Goal: Information Seeking & Learning: Learn about a topic

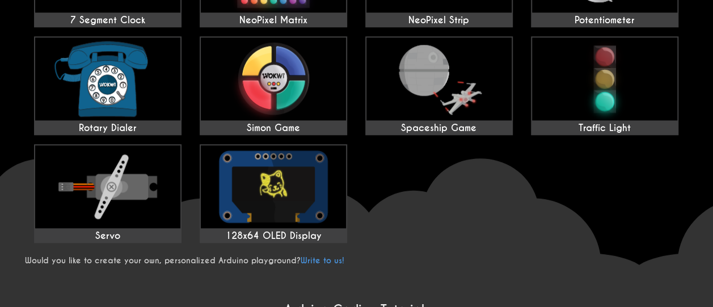
scroll to position [568, 0]
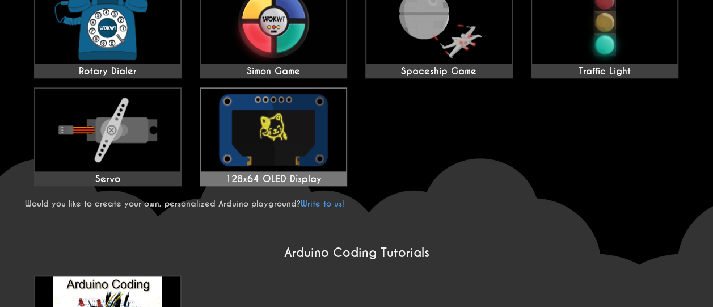
click at [241, 136] on img at bounding box center [273, 130] width 145 height 83
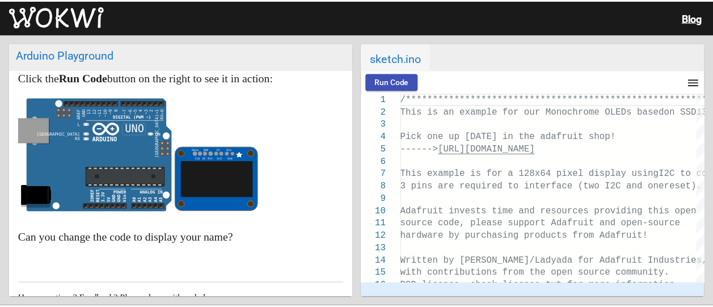
scroll to position [48, 0]
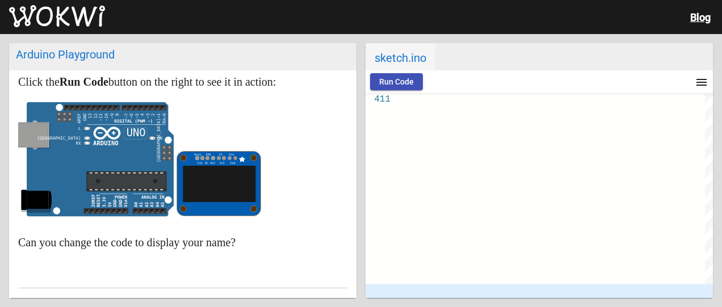
click at [69, 15] on img at bounding box center [57, 16] width 96 height 23
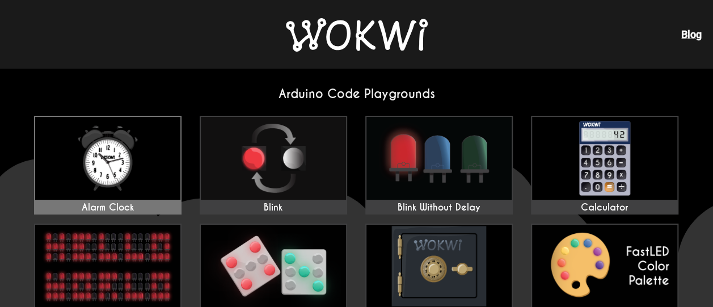
click at [142, 179] on img at bounding box center [107, 158] width 145 height 83
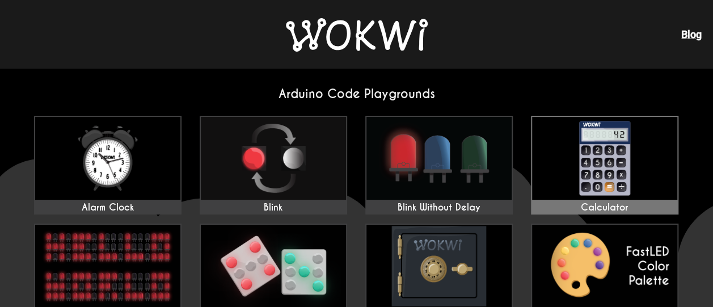
click at [588, 179] on img at bounding box center [604, 158] width 145 height 83
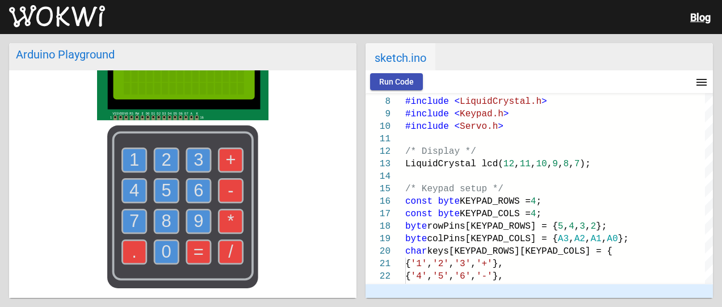
scroll to position [57, 0]
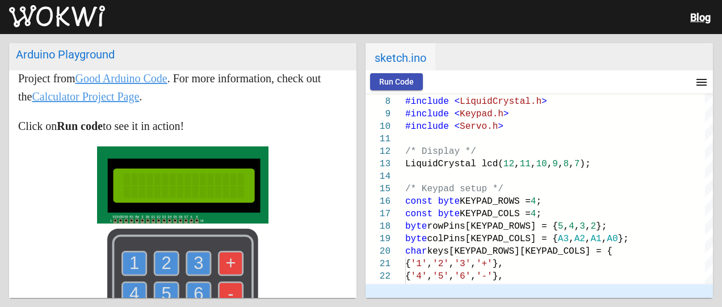
click at [389, 86] on span "Run Code" at bounding box center [396, 81] width 35 height 9
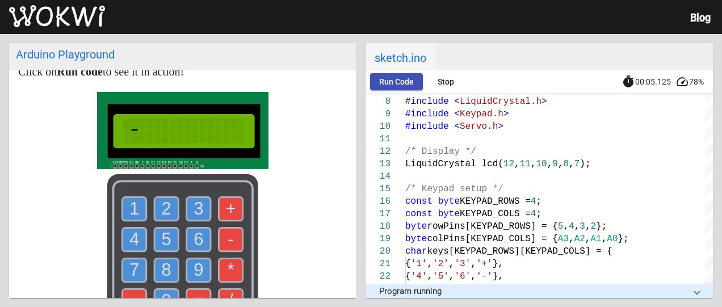
scroll to position [114, 0]
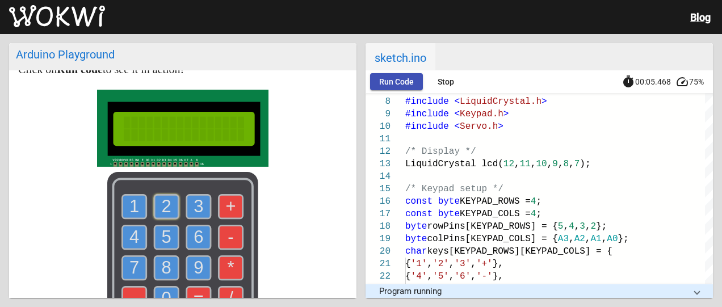
drag, startPoint x: 159, startPoint y: 210, endPoint x: 181, endPoint y: 247, distance: 43.0
click at [162, 210] on text "2" at bounding box center [167, 206] width 10 height 20
click at [167, 242] on text "5" at bounding box center [167, 237] width 10 height 20
click at [228, 240] on text "-" at bounding box center [231, 237] width 6 height 20
drag, startPoint x: 129, startPoint y: 234, endPoint x: 138, endPoint y: 235, distance: 9.1
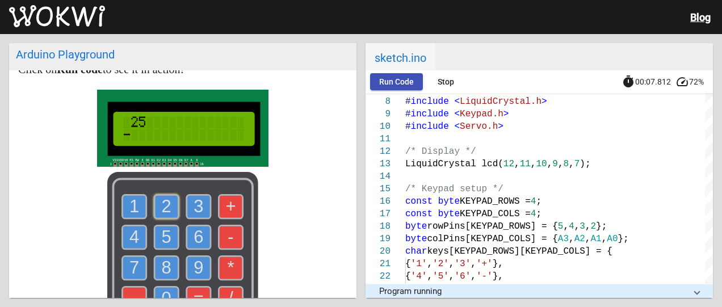
click at [132, 235] on text "4" at bounding box center [134, 237] width 10 height 20
click at [162, 237] on text "5" at bounding box center [167, 237] width 10 height 20
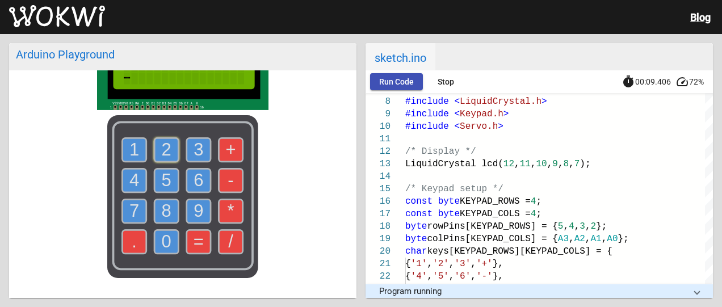
click at [194, 244] on text "=" at bounding box center [199, 242] width 10 height 20
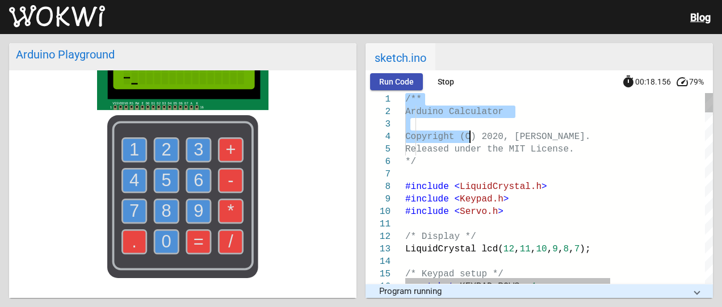
scroll to position [0, 0]
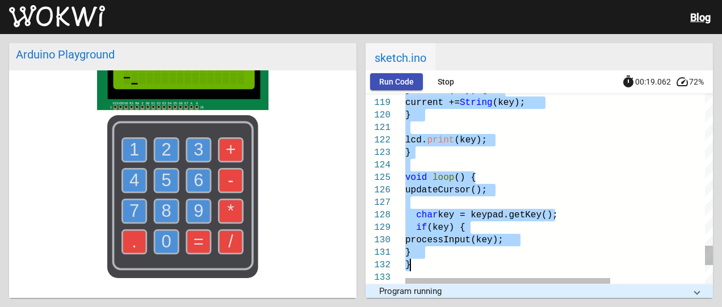
type textarea "/** Arduino Calculator Copyright (C) 2020, [PERSON_NAME]. Released under the MI…"
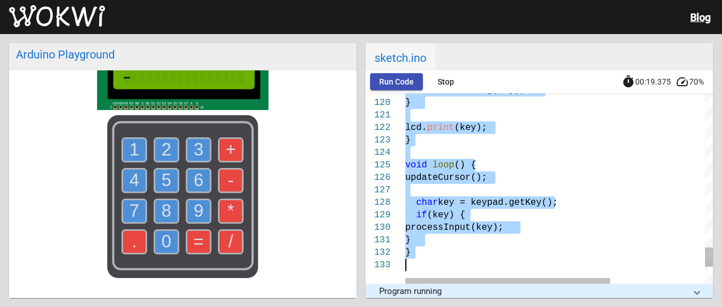
drag, startPoint x: 405, startPoint y: 99, endPoint x: 573, endPoint y: 325, distance: 281.2
